Goal: Information Seeking & Learning: Learn about a topic

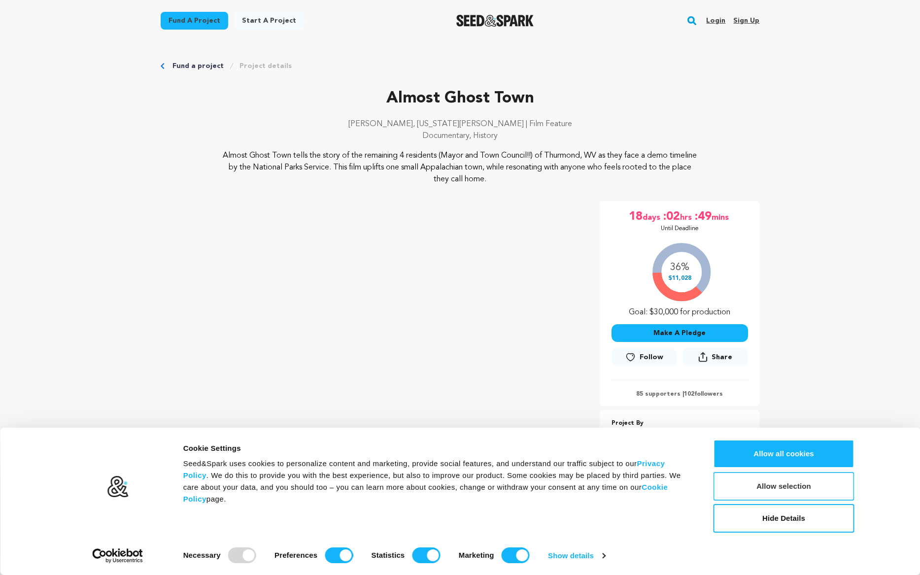
click at [800, 491] on button "Allow selection" at bounding box center [784, 486] width 141 height 29
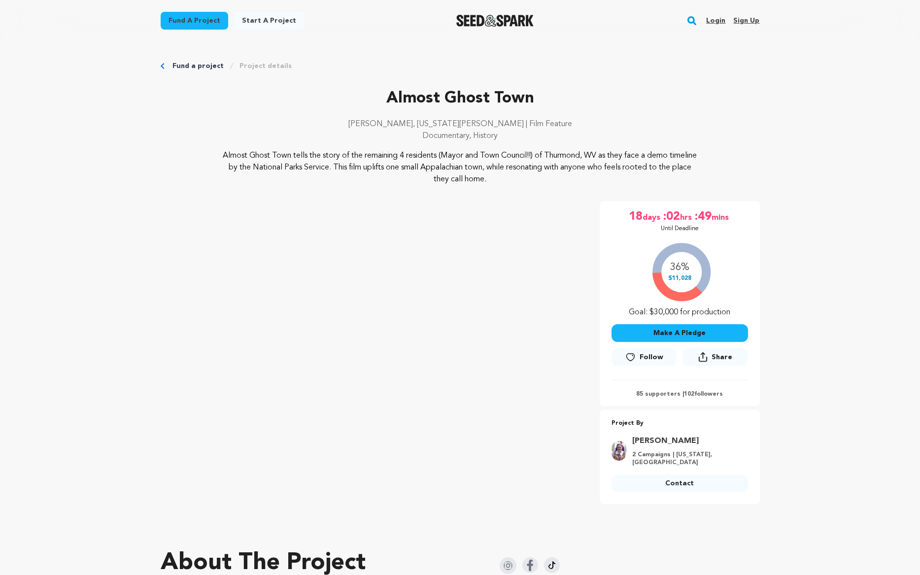
click at [260, 66] on link "Project details" at bounding box center [266, 66] width 52 height 10
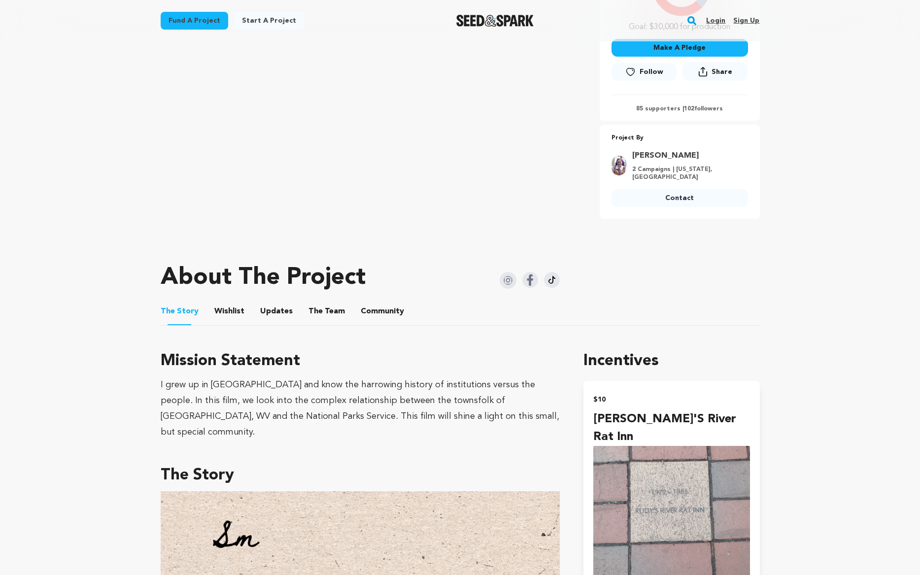
scroll to position [296, 0]
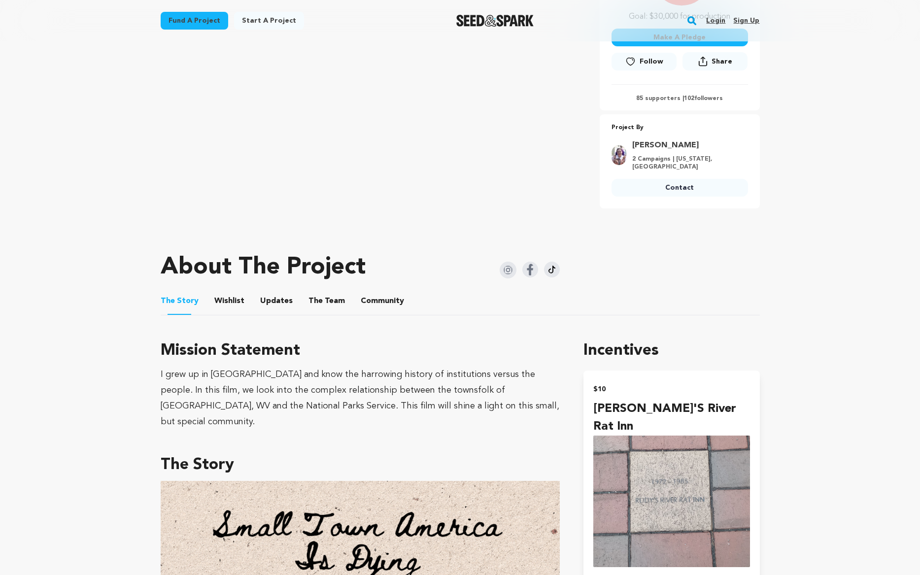
click at [318, 307] on button "The Team" at bounding box center [327, 303] width 24 height 24
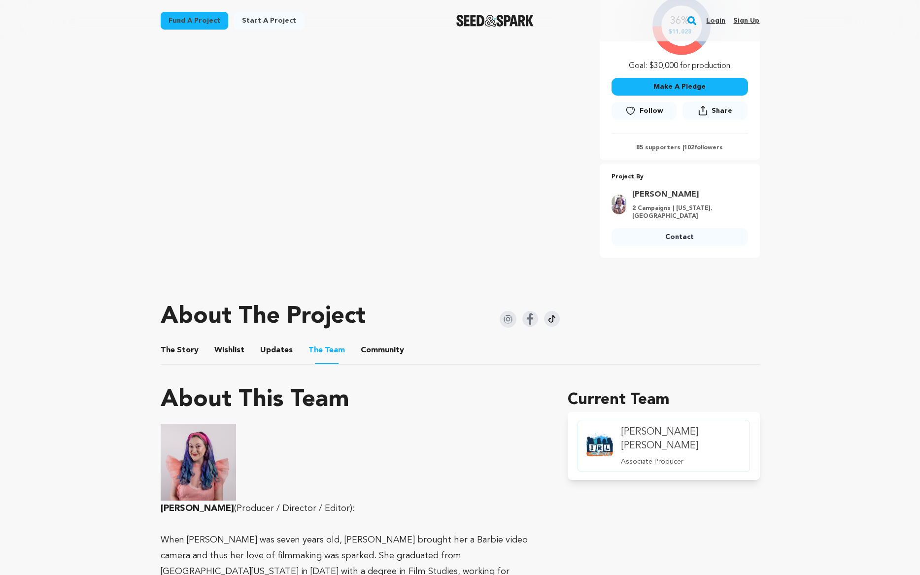
scroll to position [49, 0]
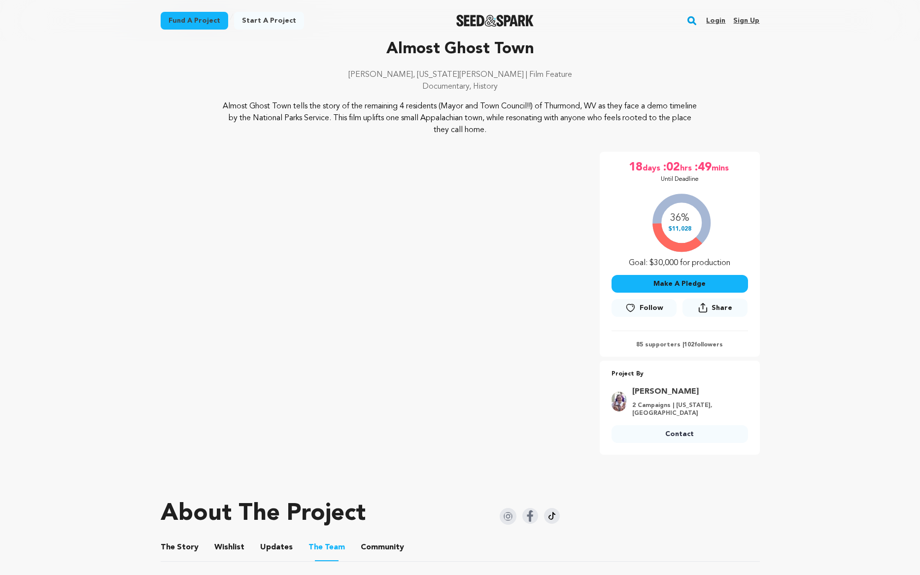
click at [380, 550] on button "Community" at bounding box center [383, 550] width 24 height 24
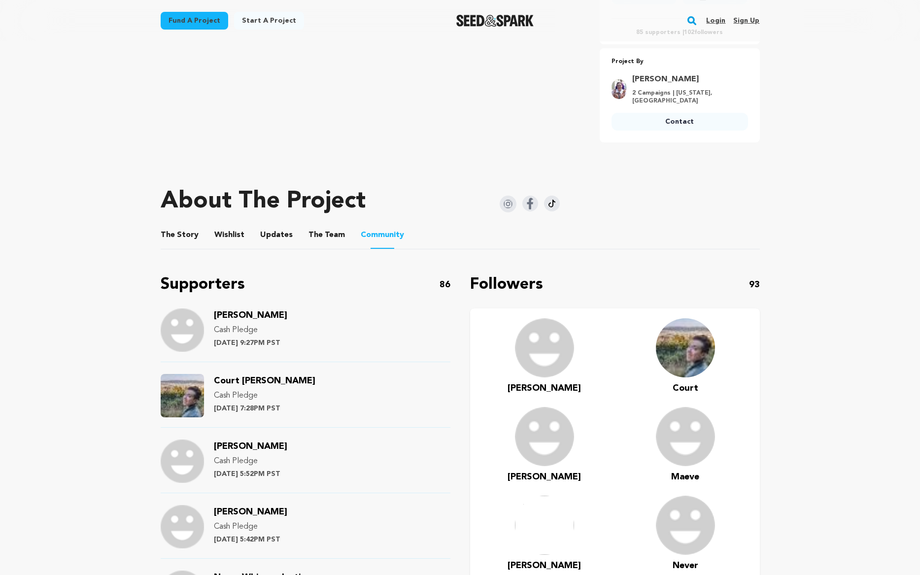
scroll to position [124, 0]
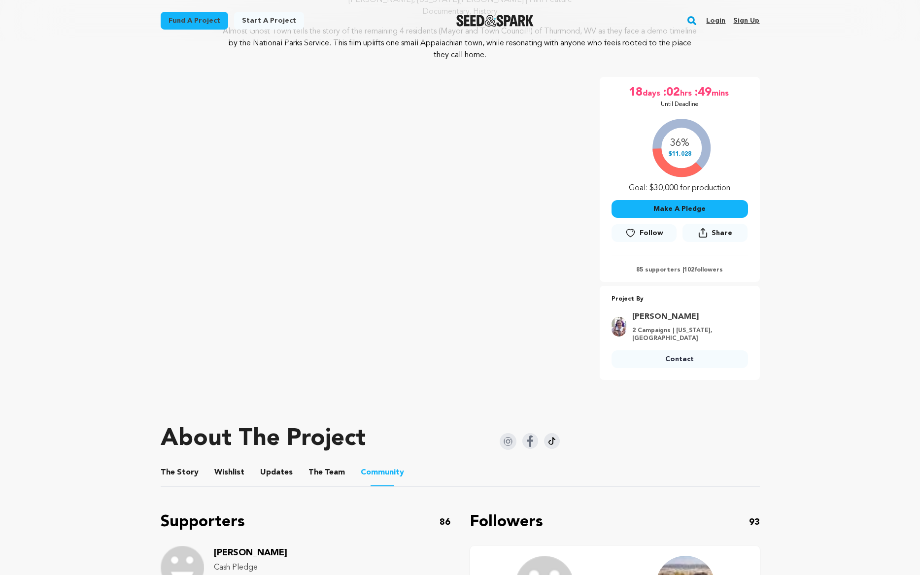
click at [162, 477] on span "The" at bounding box center [168, 473] width 14 height 12
click at [180, 471] on button "The Story" at bounding box center [180, 475] width 24 height 24
